Goal: Find specific page/section

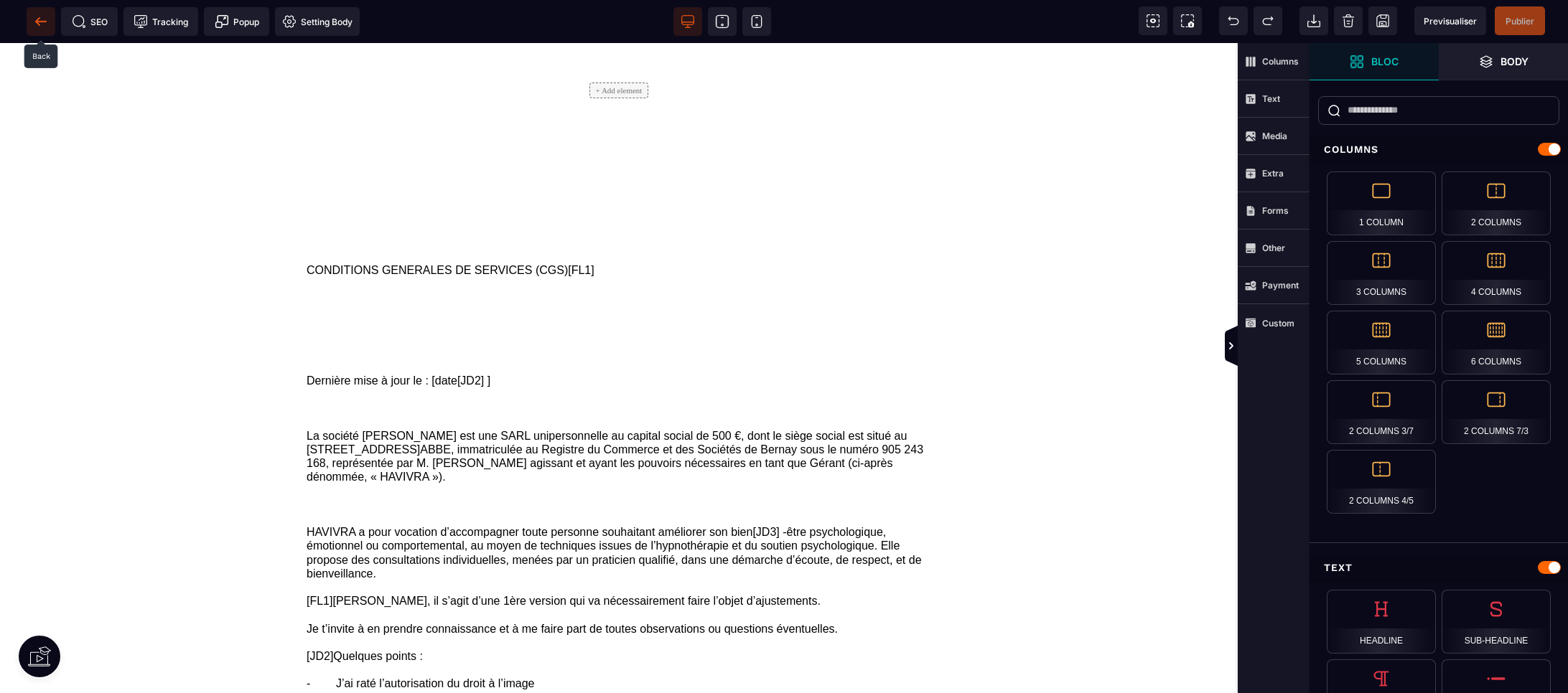
click at [39, 23] on icon at bounding box center [40, 21] width 14 height 14
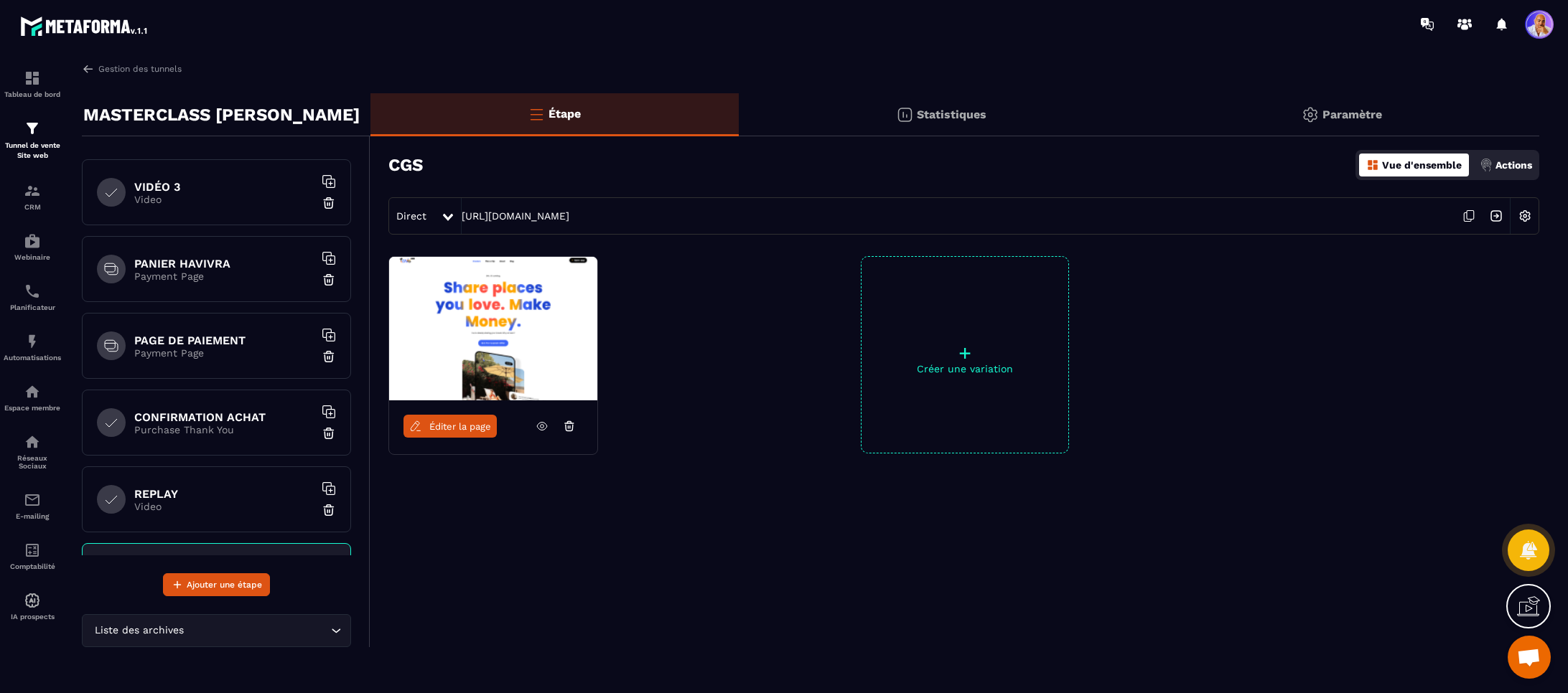
scroll to position [344, 0]
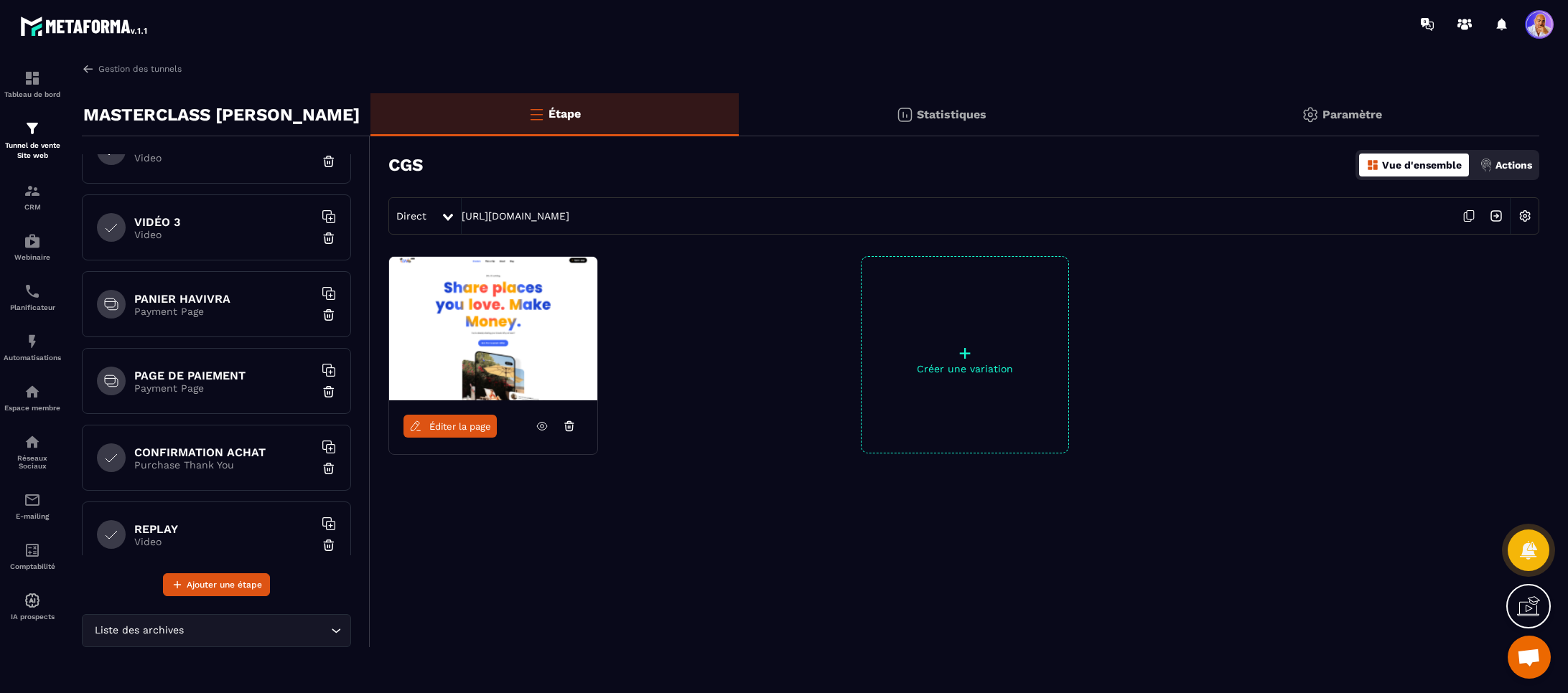
click at [1468, 214] on icon at bounding box center [1468, 215] width 27 height 27
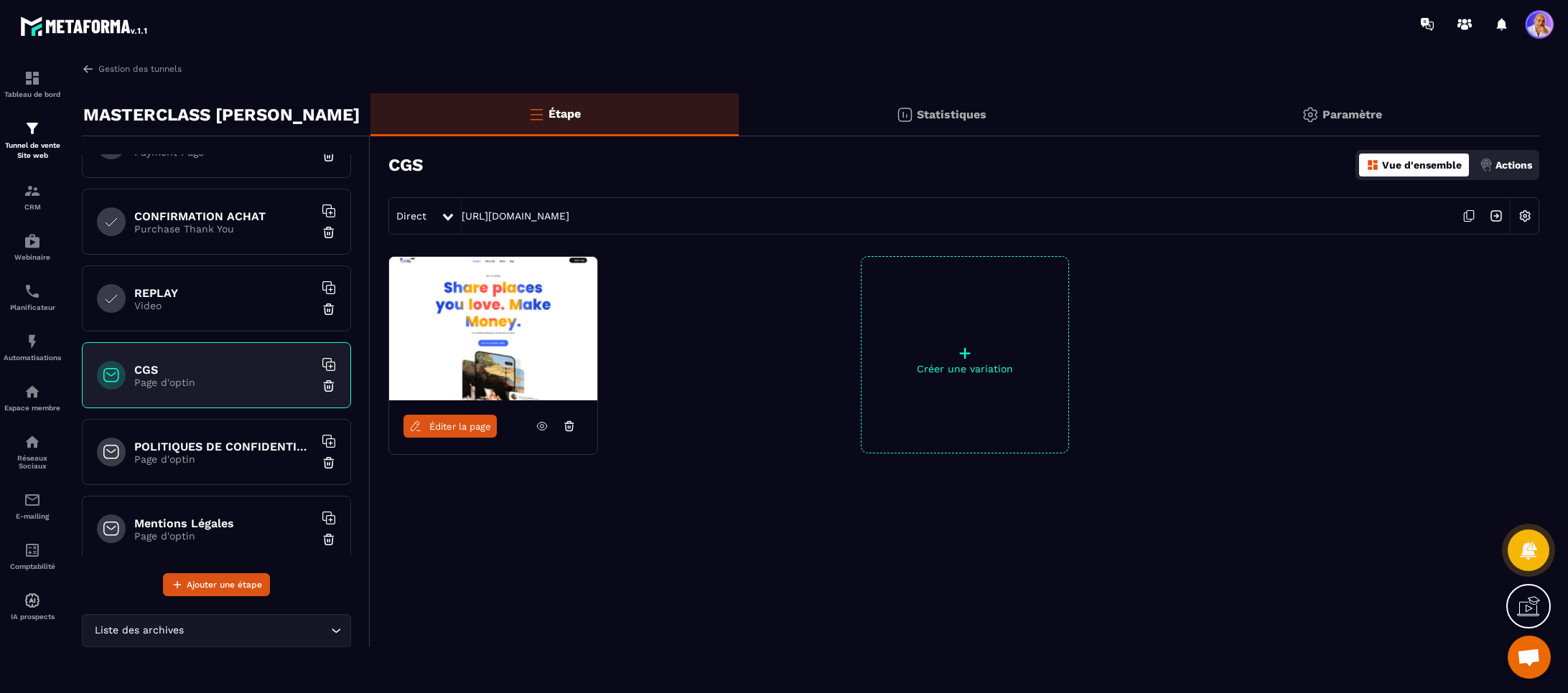
scroll to position [581, 0]
click at [457, 427] on span "Éditer la page" at bounding box center [460, 426] width 62 height 10
